Goal: Task Accomplishment & Management: Complete application form

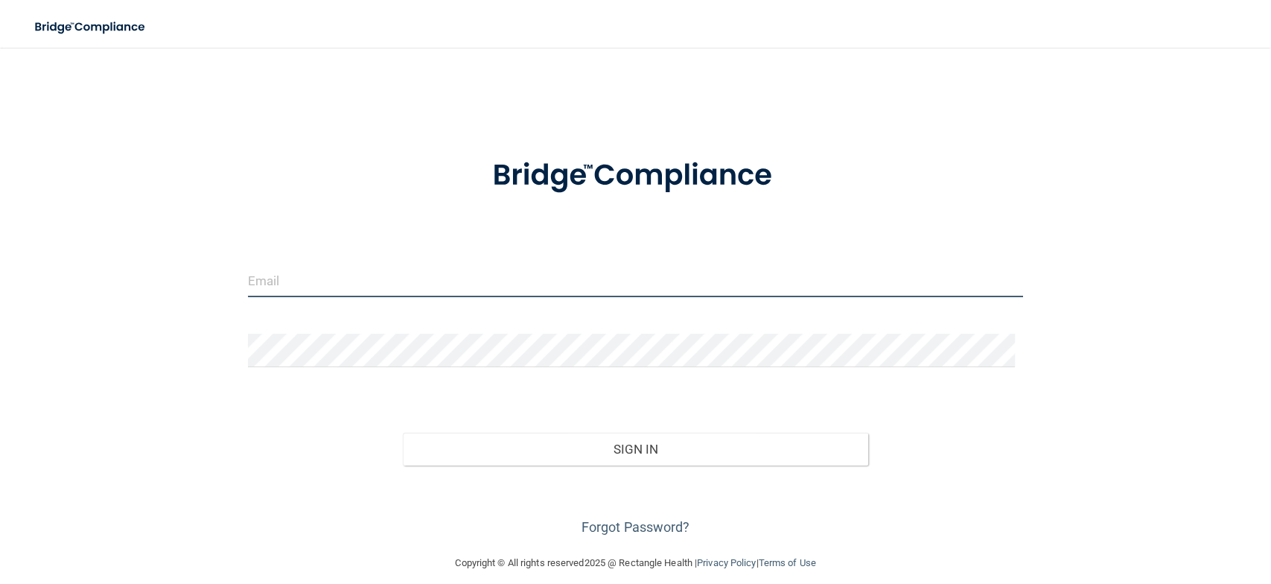
click at [311, 283] on input "email" at bounding box center [635, 281] width 775 height 34
type input "[EMAIL_ADDRESS][DOMAIN_NAME]"
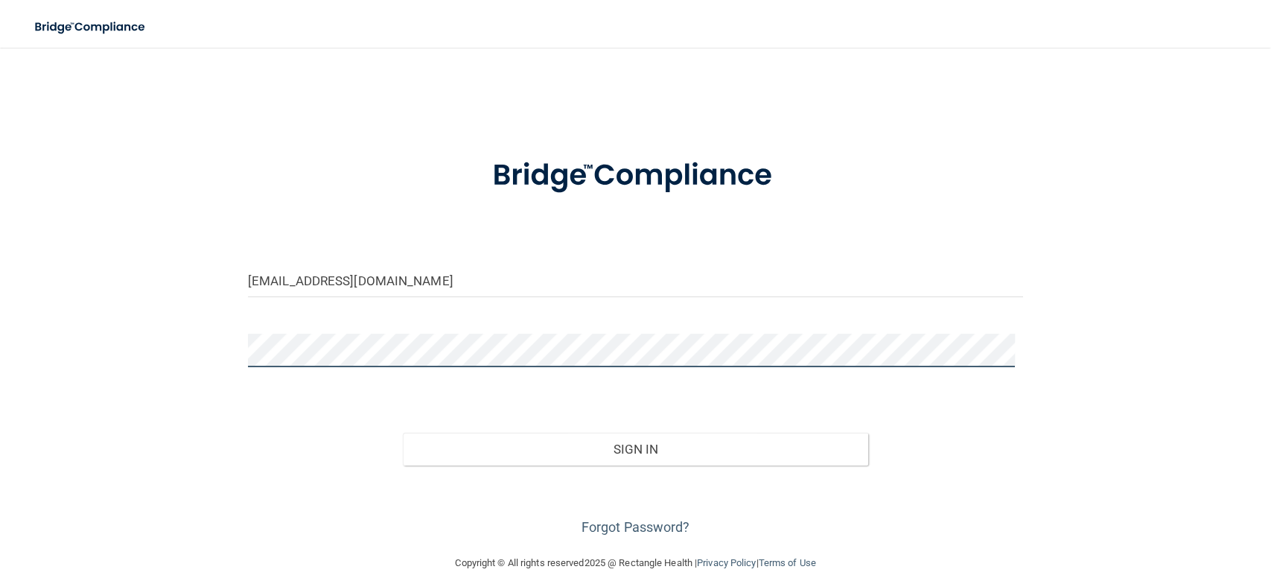
scroll to position [15, 0]
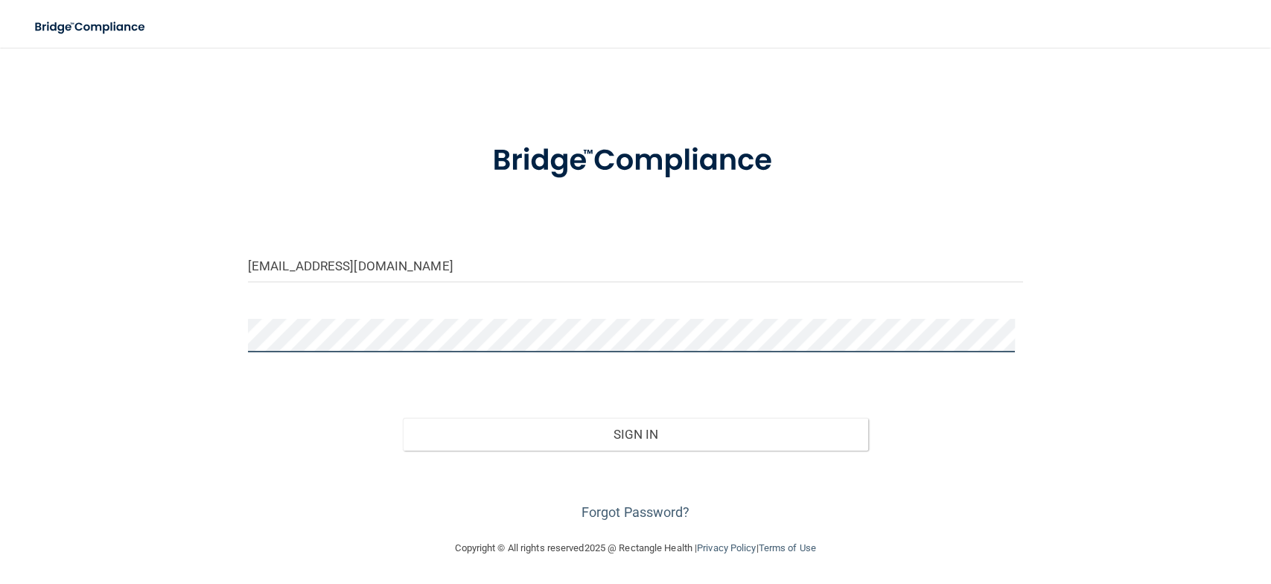
click at [403, 418] on button "Sign In" at bounding box center [635, 434] width 465 height 33
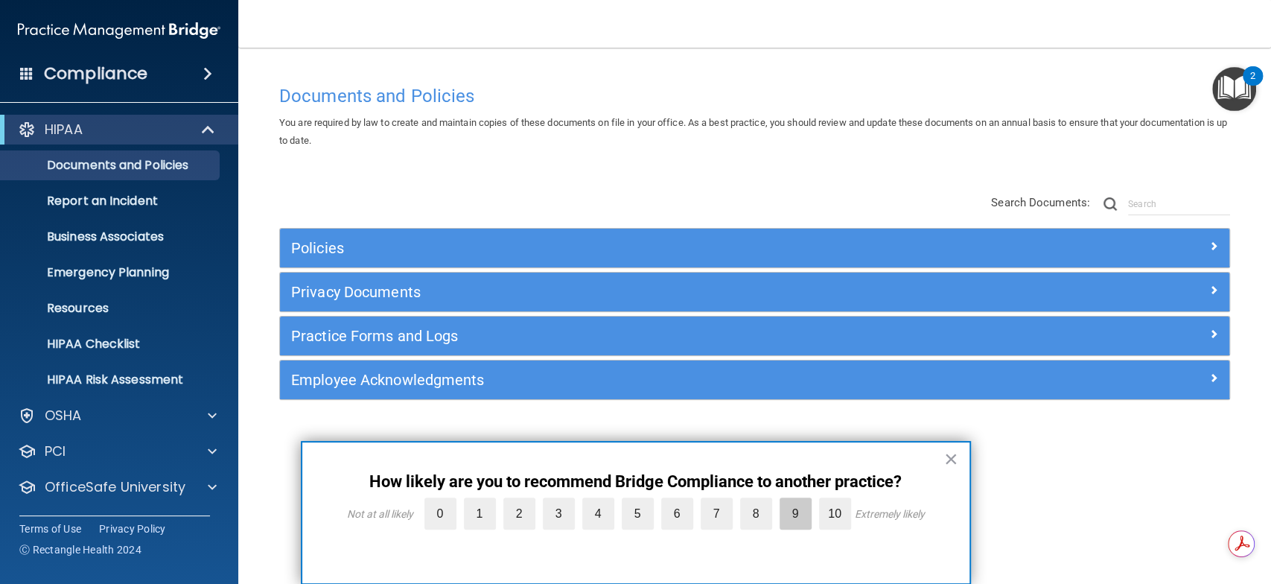
click at [785, 517] on label "9" at bounding box center [795, 513] width 32 height 32
click at [761, 501] on input "9" at bounding box center [761, 501] width 0 height 0
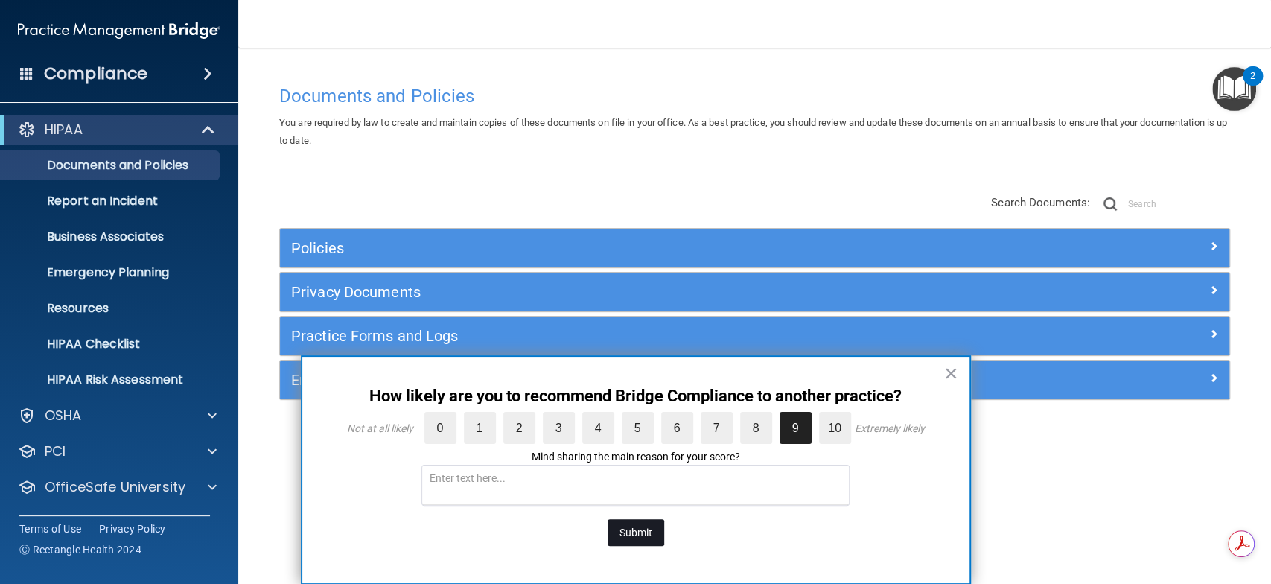
click at [647, 529] on button "Submit" at bounding box center [636, 532] width 57 height 27
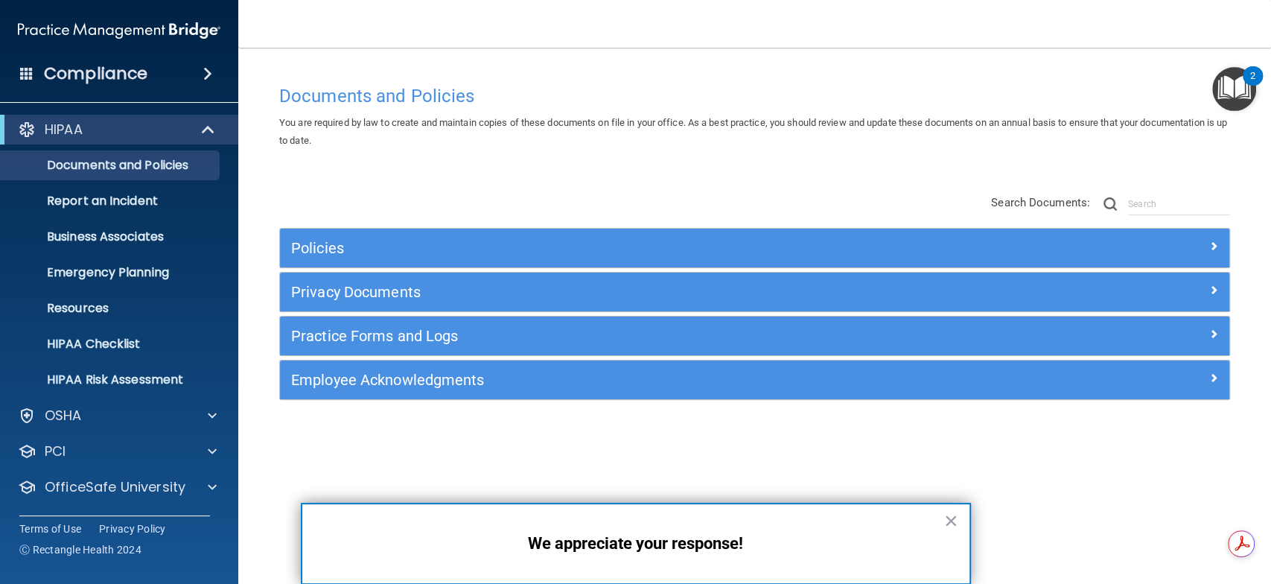
click at [404, 184] on div "Policies Select All (Unselect 0) Unselect All Print Selected (0) Acceptable Use…" at bounding box center [754, 297] width 973 height 237
click at [203, 70] on span at bounding box center [207, 74] width 9 height 18
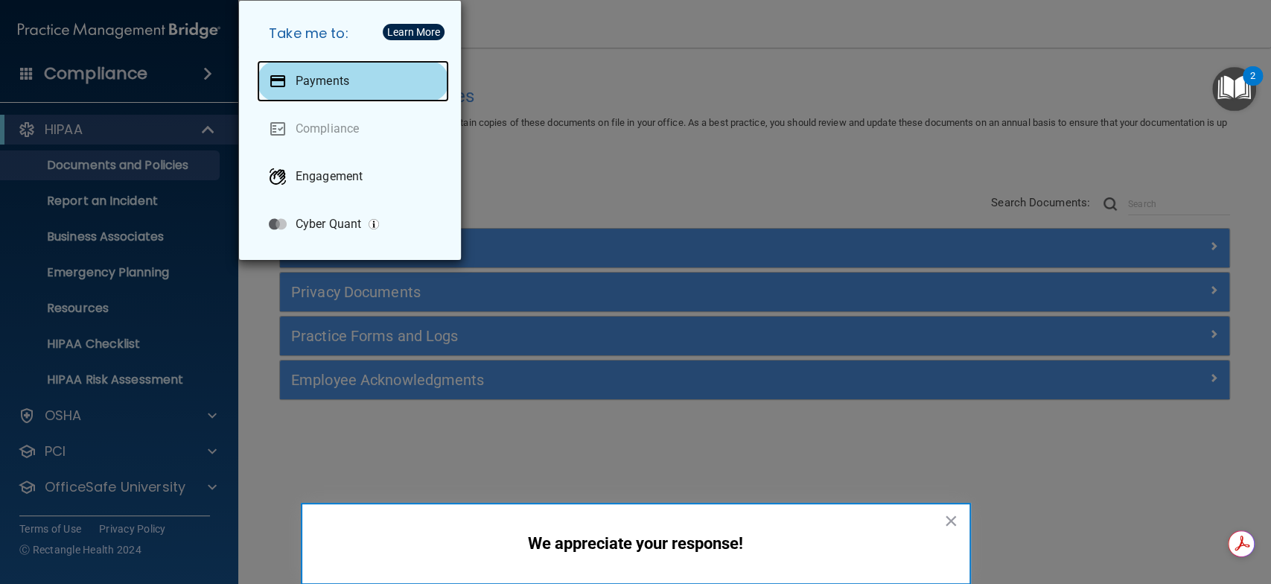
click at [317, 89] on div "Payments" at bounding box center [353, 81] width 192 height 42
